Goal: Task Accomplishment & Management: Use online tool/utility

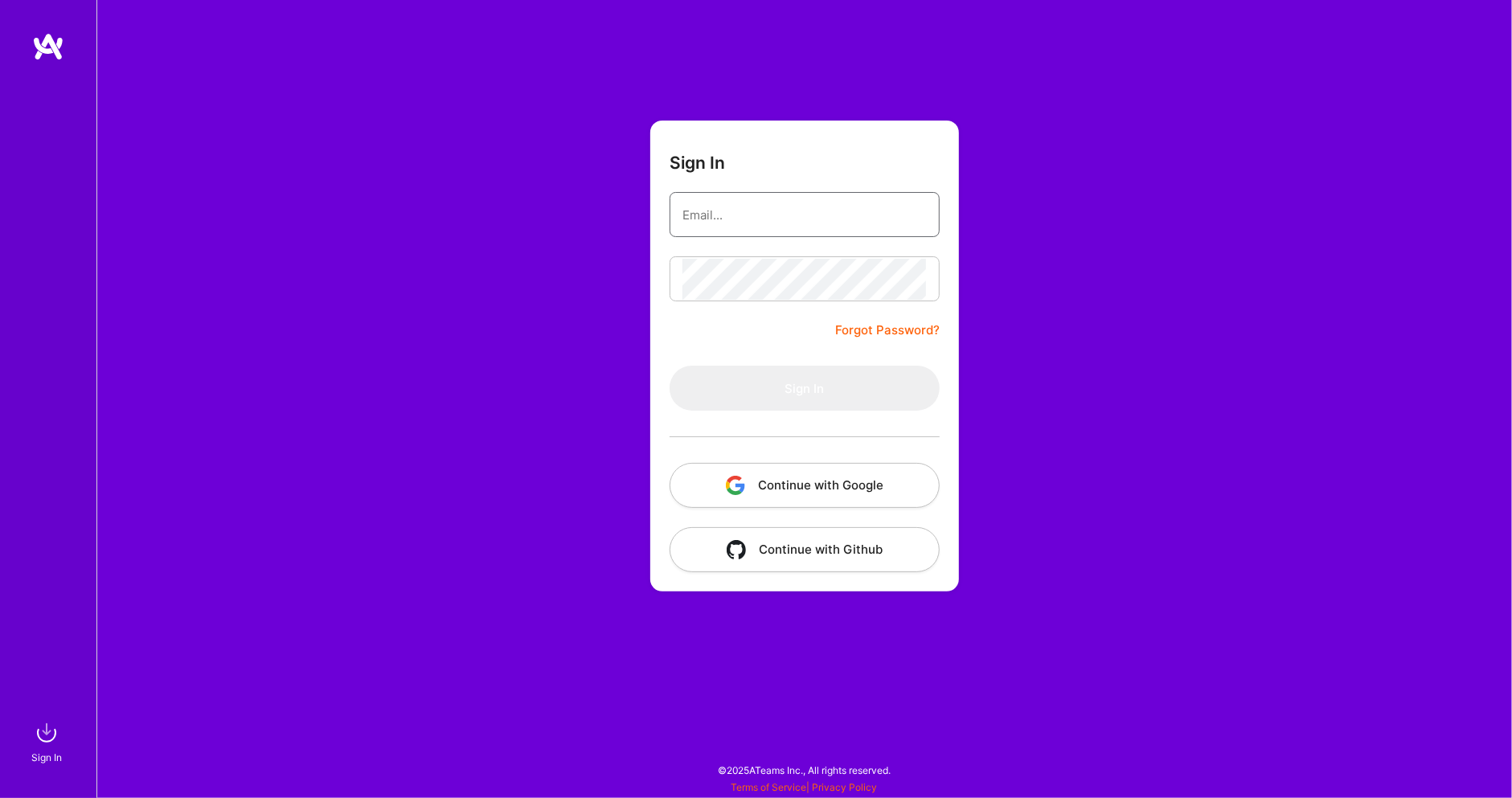
type input "[EMAIL_ADDRESS][DOMAIN_NAME]"
click at [804, 388] on button "Sign In" at bounding box center [804, 388] width 270 height 45
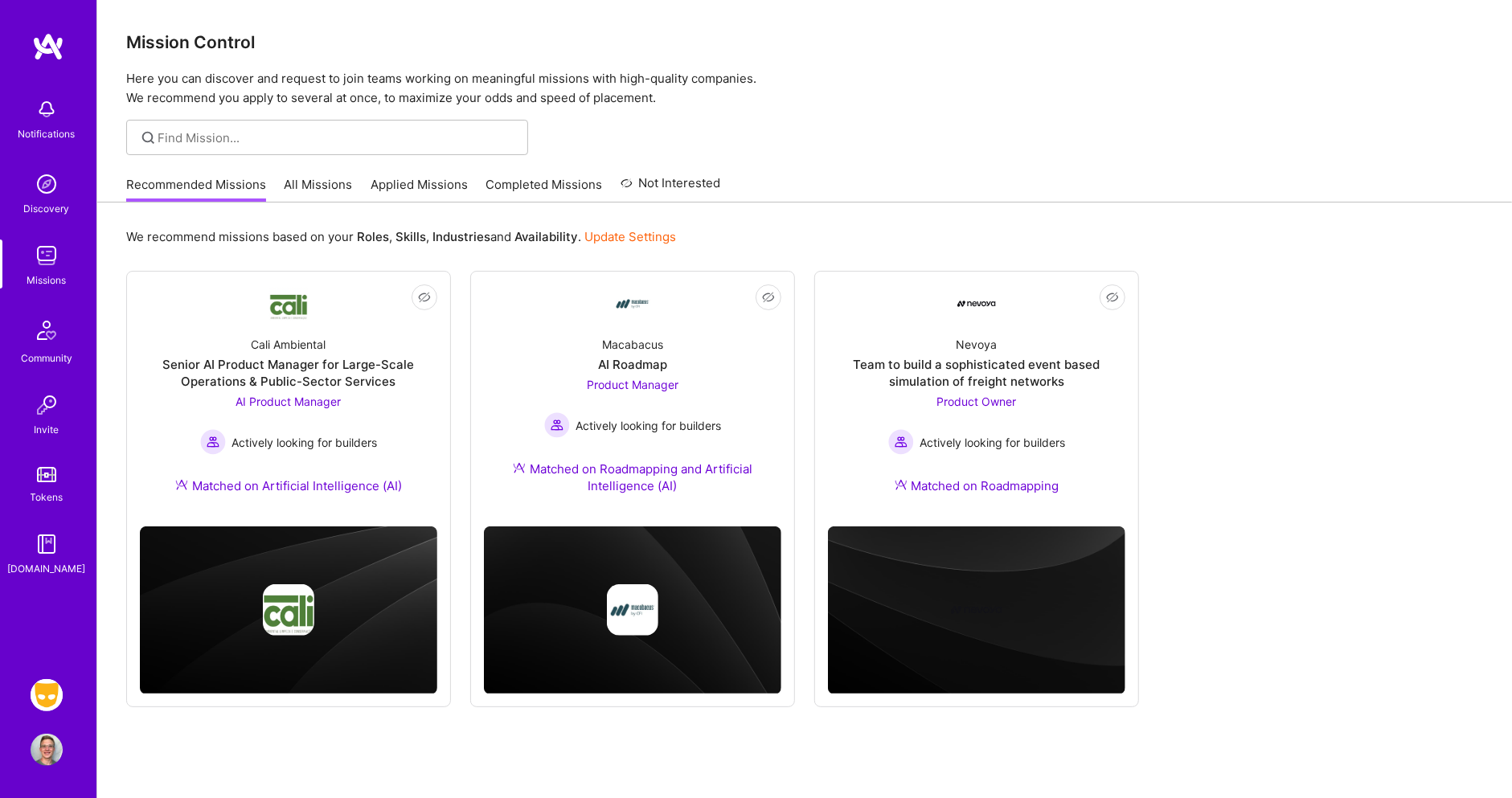
click at [45, 694] on img at bounding box center [47, 695] width 32 height 32
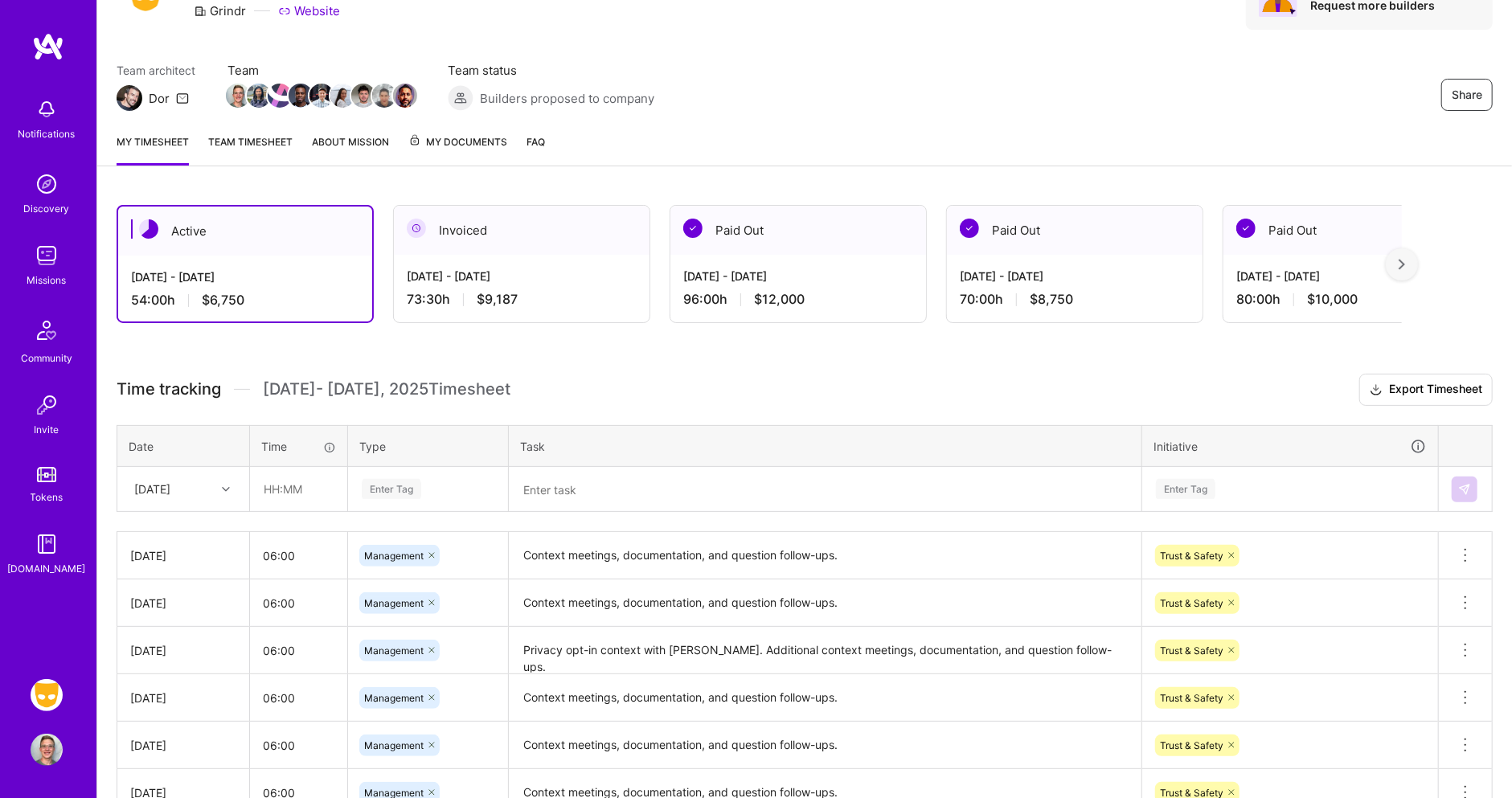
scroll to position [97, 0]
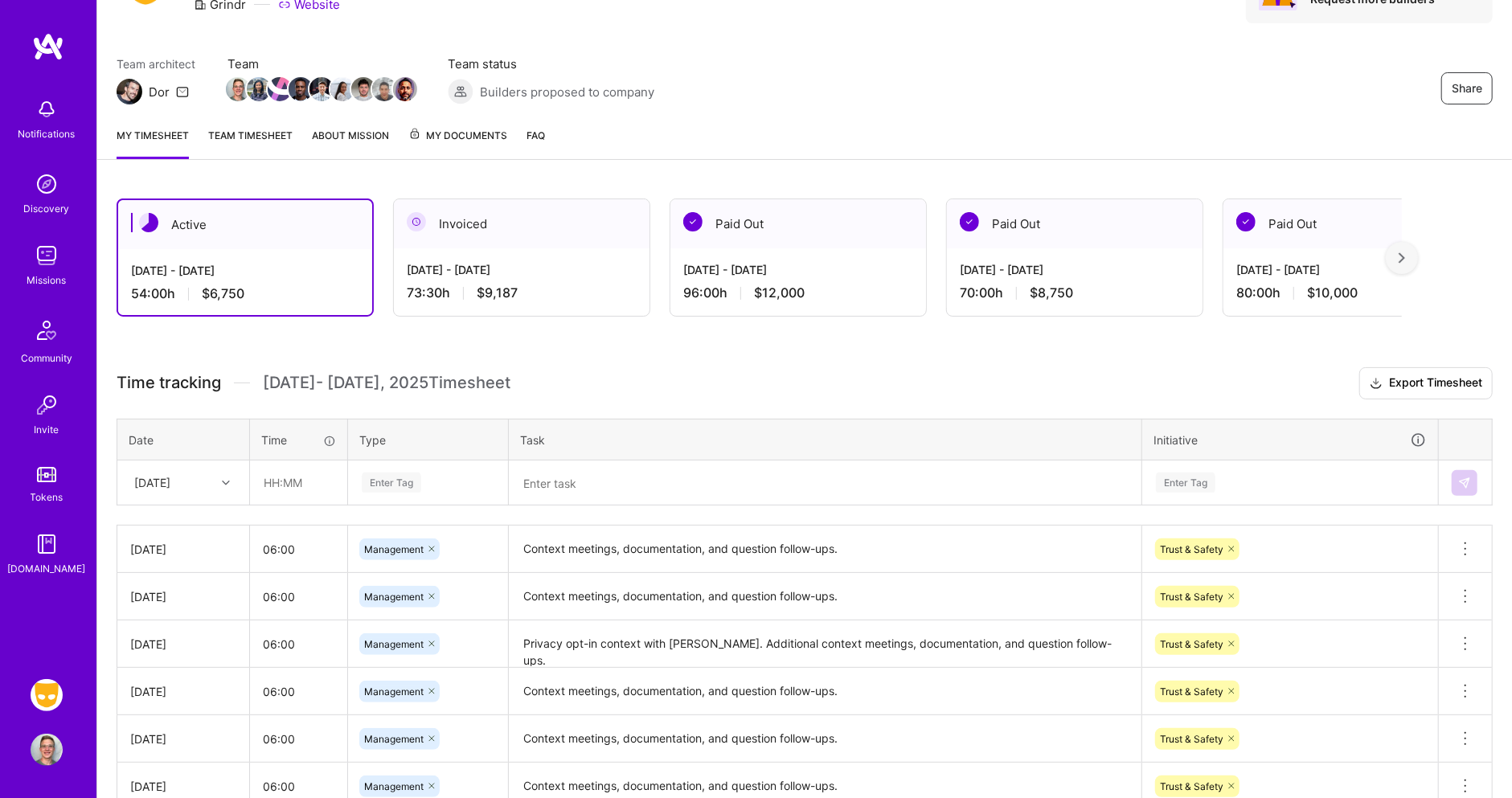
click at [276, 138] on link "Team timesheet" at bounding box center [250, 143] width 84 height 32
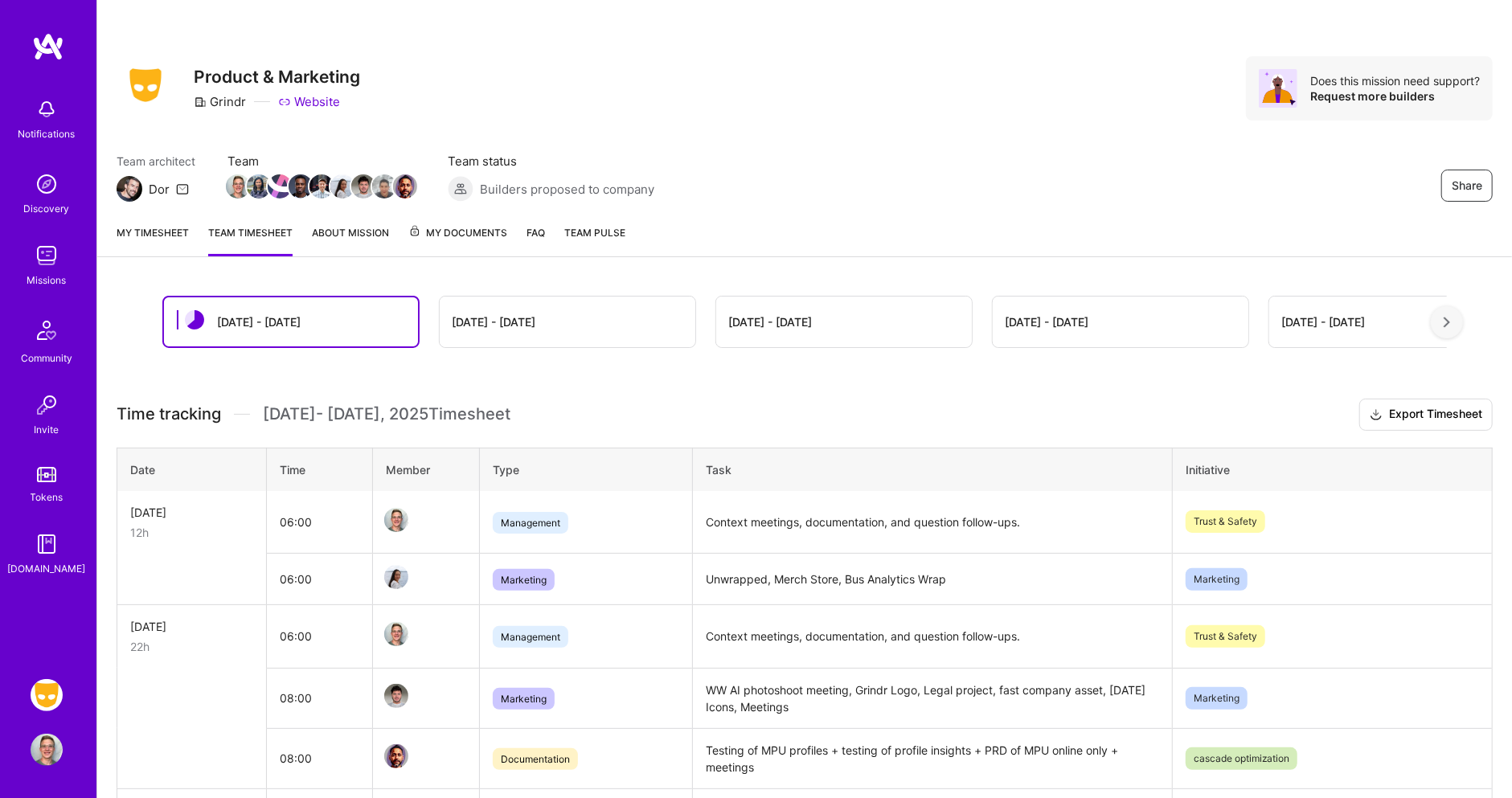
click at [461, 227] on span "My Documents" at bounding box center [458, 233] width 99 height 18
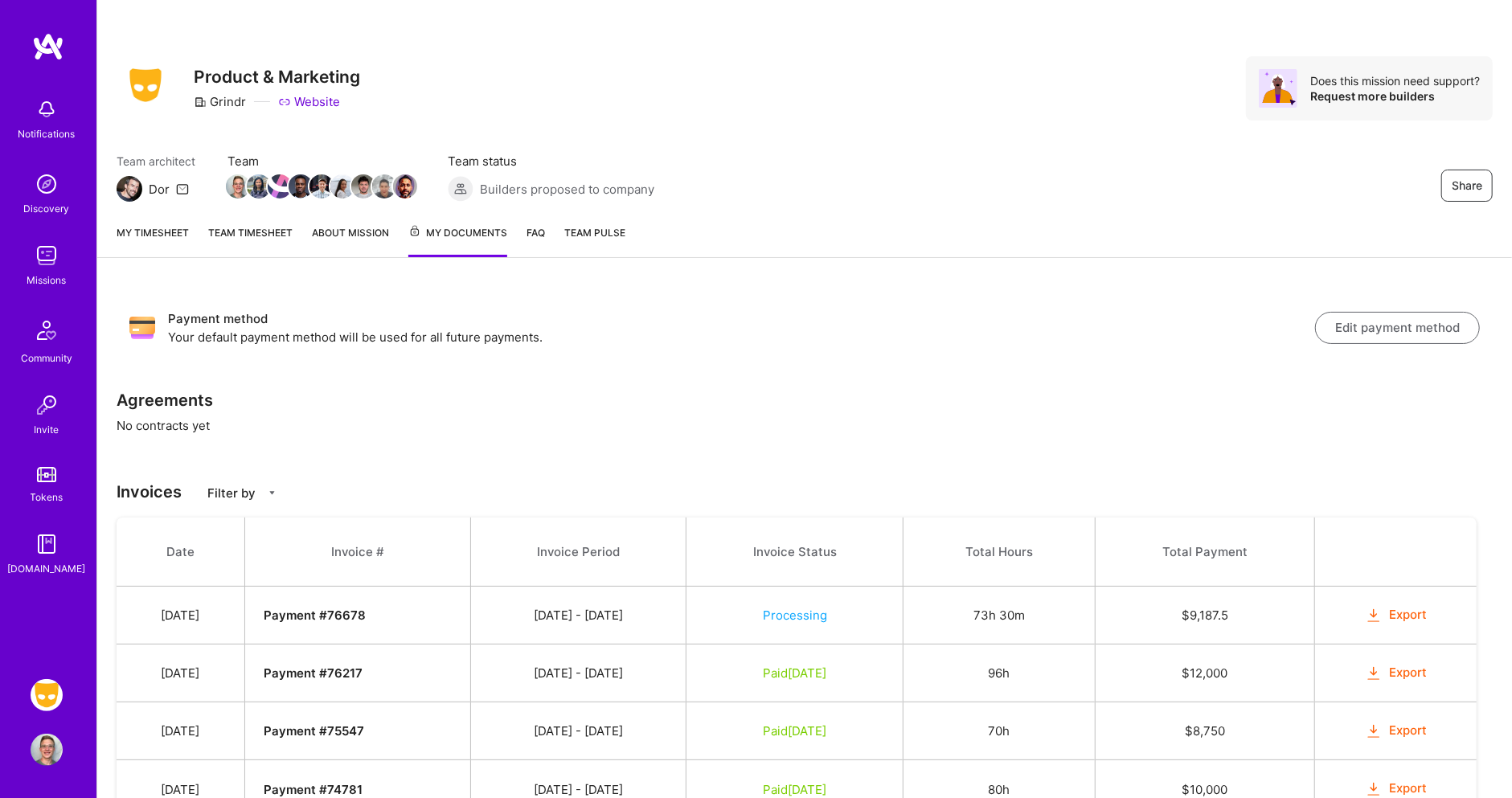
click at [173, 242] on link "My timesheet" at bounding box center [152, 241] width 72 height 33
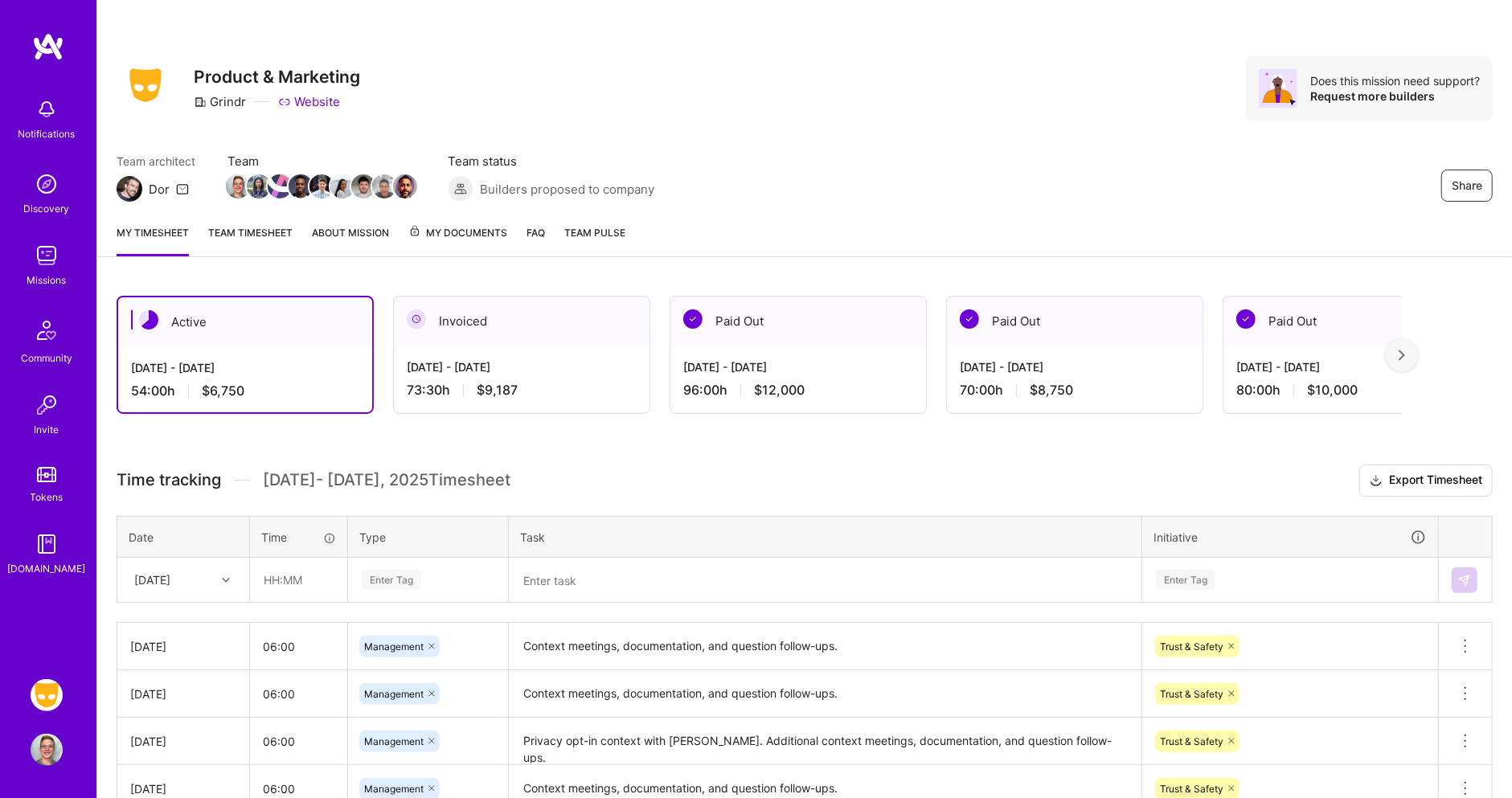
scroll to position [201, 0]
